Goal: Task Accomplishment & Management: Manage account settings

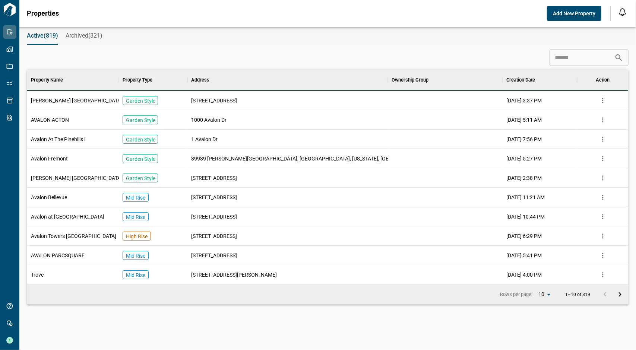
scroll to position [209, 599]
click at [555, 59] on input at bounding box center [582, 57] width 65 height 15
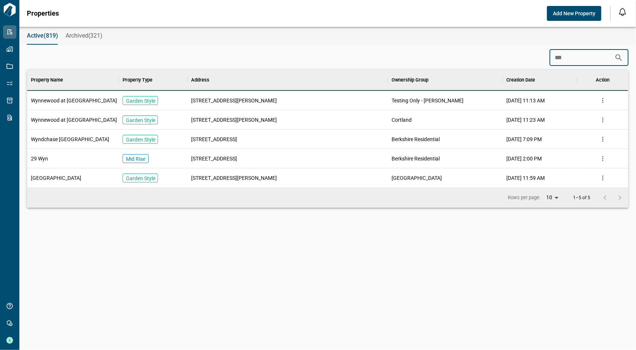
scroll to position [112, 599]
type input "***"
click at [84, 118] on span "Wynnewood at Wortham" at bounding box center [74, 119] width 86 height 7
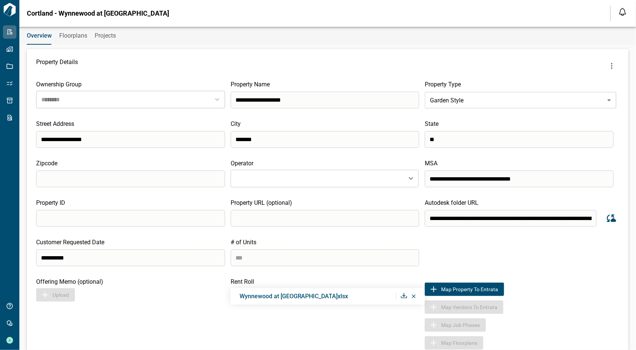
click at [78, 37] on span "Floorplans" at bounding box center [73, 35] width 28 height 7
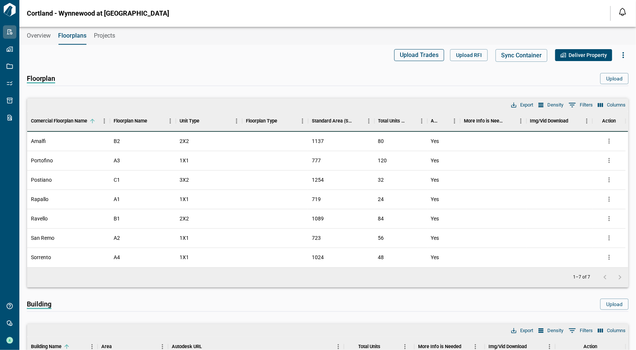
click at [416, 55] on span "Upload Trades" at bounding box center [419, 54] width 39 height 7
